Goal: Information Seeking & Learning: Learn about a topic

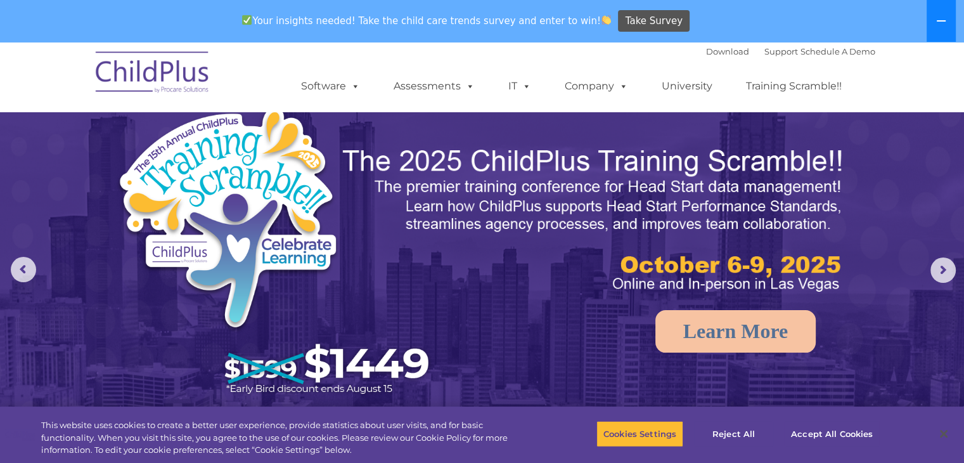
click at [945, 14] on button at bounding box center [940, 21] width 29 height 42
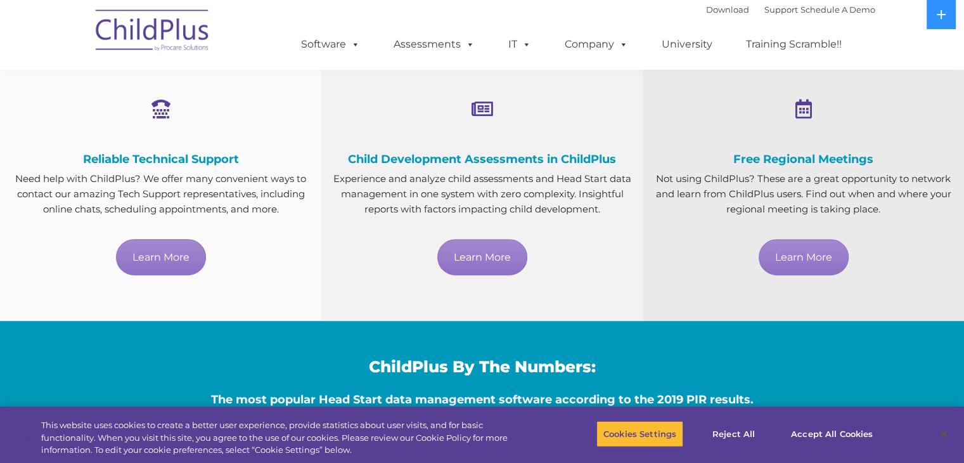
scroll to position [719, 0]
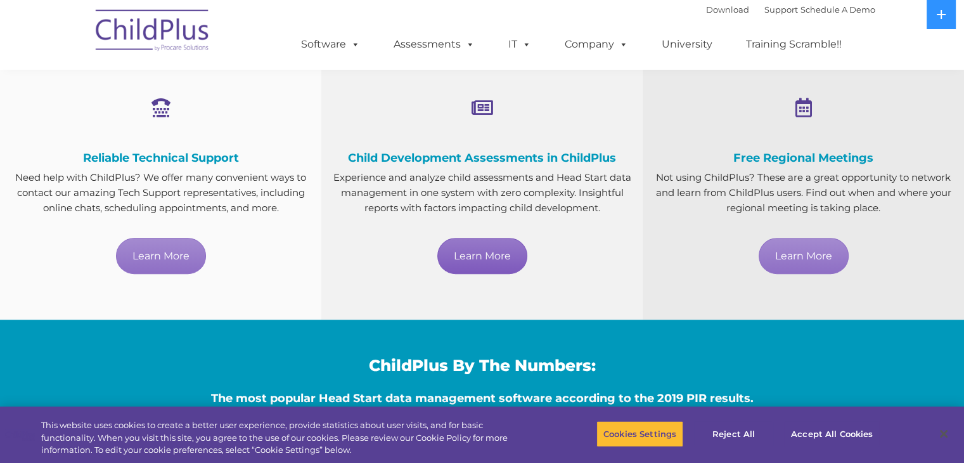
click at [492, 265] on link "Learn More" at bounding box center [482, 256] width 90 height 36
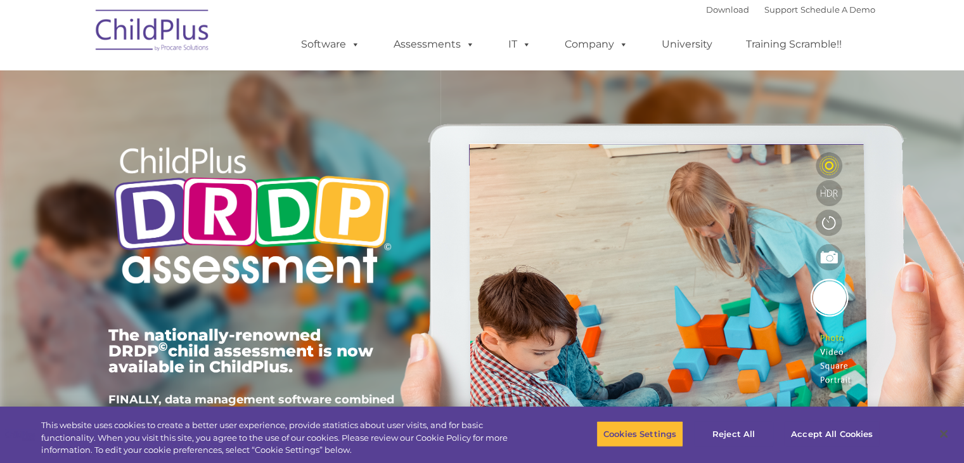
type input ""
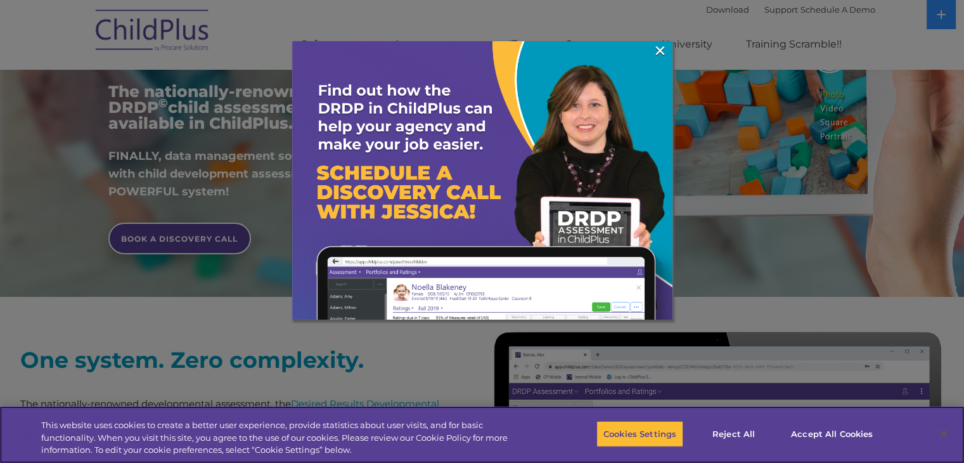
scroll to position [245, 0]
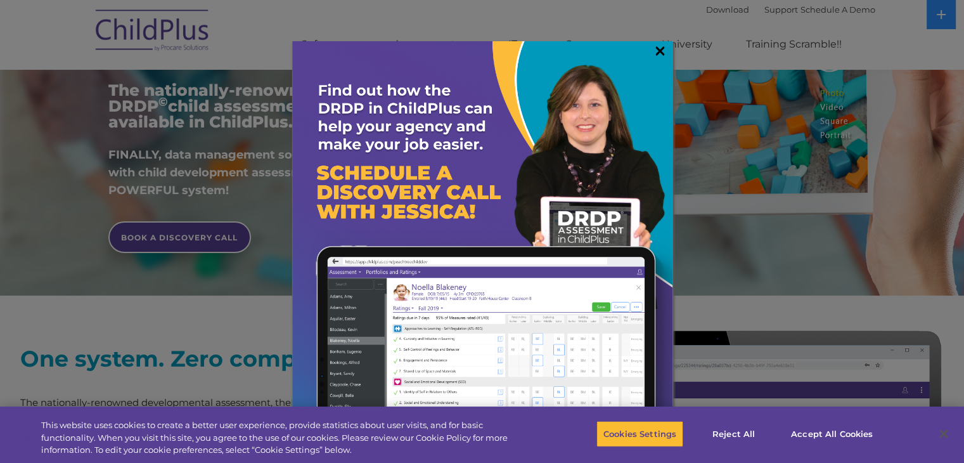
click at [656, 54] on link "×" at bounding box center [660, 50] width 15 height 13
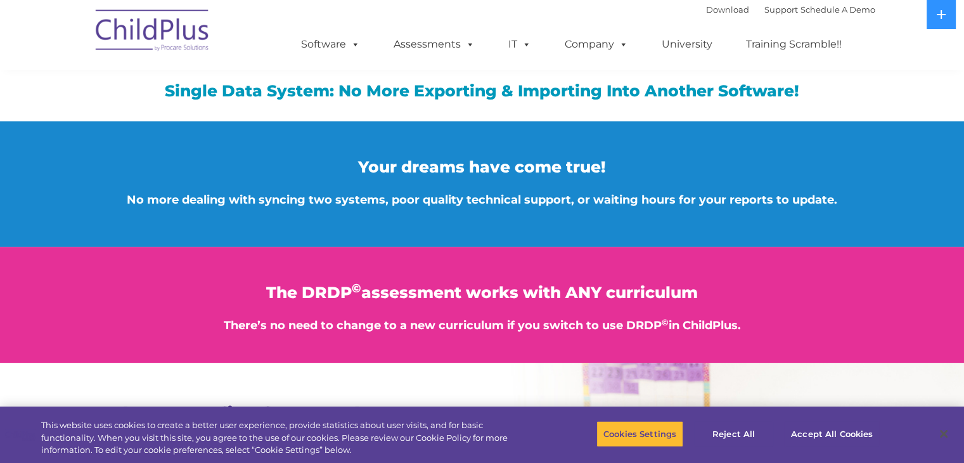
scroll to position [1343, 0]
